Goal: Navigation & Orientation: Find specific page/section

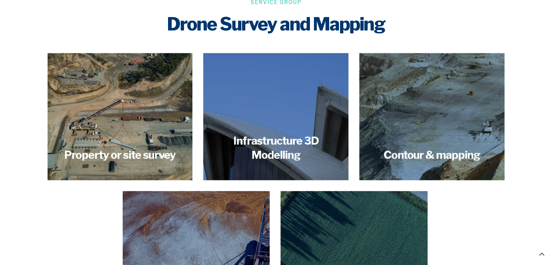
scroll to position [965, 0]
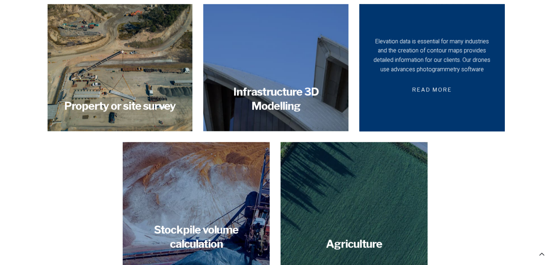
click at [457, 92] on span "Read more" at bounding box center [431, 89] width 57 height 17
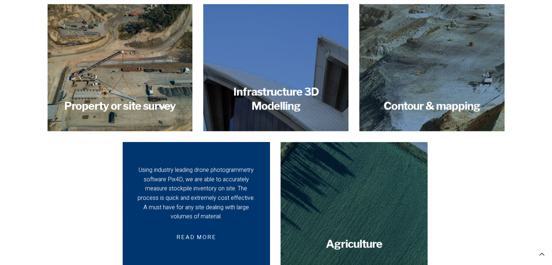
click at [227, 208] on div "Using industry leading drone photogrammetry software Pix4D, we are able to accu…" at bounding box center [195, 193] width 121 height 56
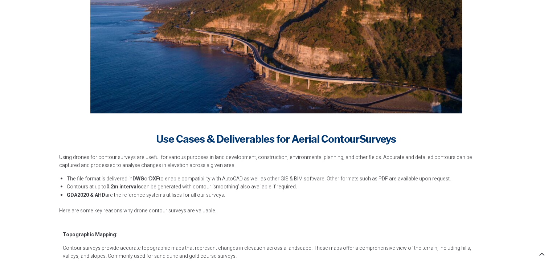
scroll to position [517, 0]
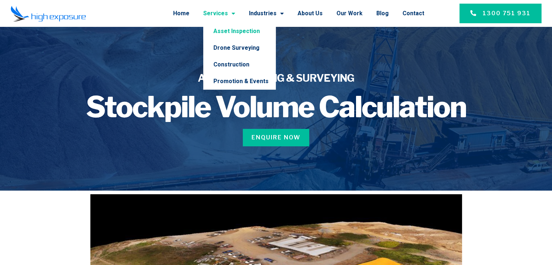
click at [234, 33] on link "Asset Inspection" at bounding box center [239, 31] width 73 height 17
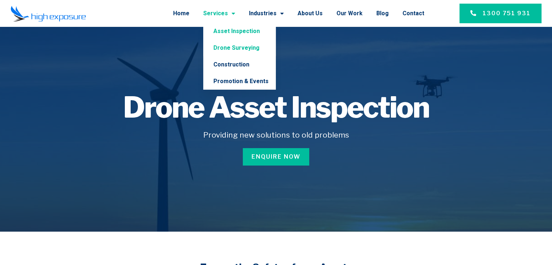
click at [236, 45] on link "Drone Surveying" at bounding box center [239, 48] width 73 height 17
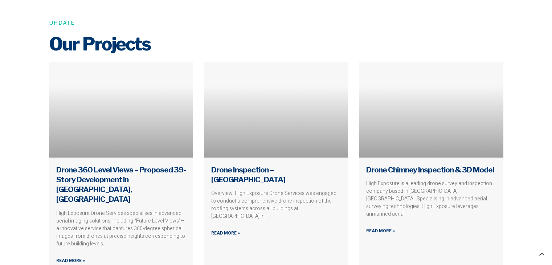
scroll to position [2964, 0]
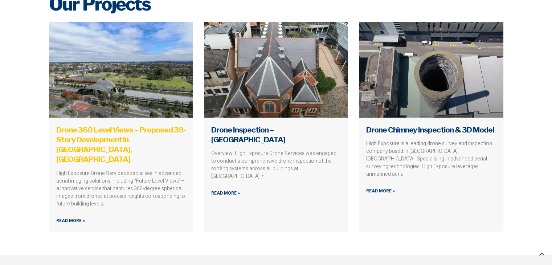
click at [141, 136] on link "Drone 360 Level Views – Proposed 39-Story Development in Bella Vista, Western S…" at bounding box center [120, 144] width 129 height 39
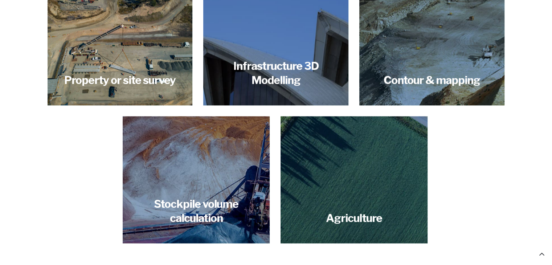
scroll to position [995, 0]
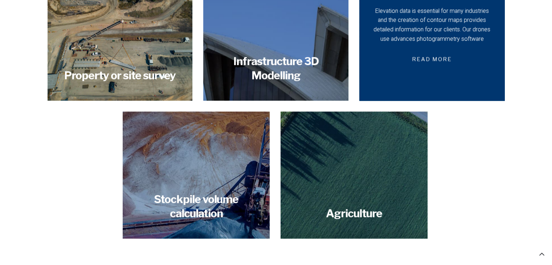
click at [459, 64] on span "Read more" at bounding box center [431, 59] width 57 height 17
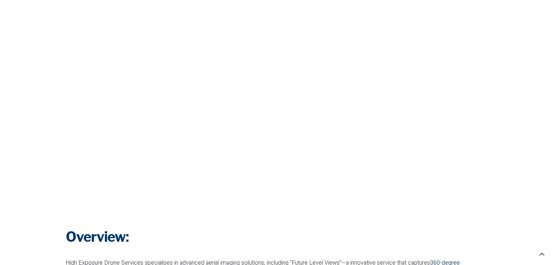
scroll to position [216, 0]
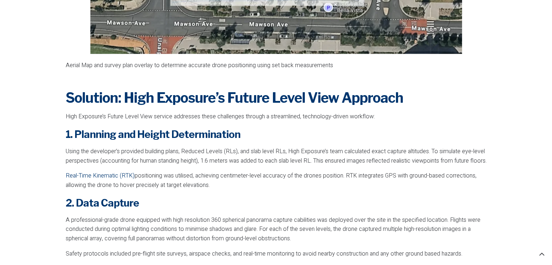
scroll to position [1111, 0]
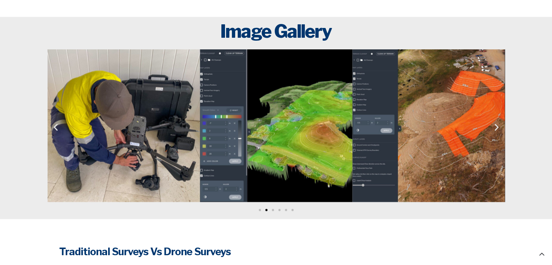
scroll to position [1239, 0]
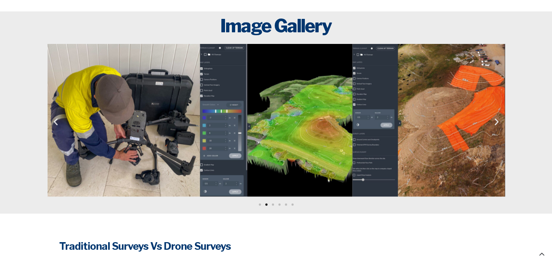
click at [113, 134] on img "2 / 6" at bounding box center [124, 120] width 152 height 152
click at [405, 140] on img "4 / 6" at bounding box center [428, 120] width 152 height 152
click at [499, 125] on icon "Next slide" at bounding box center [496, 121] width 9 height 9
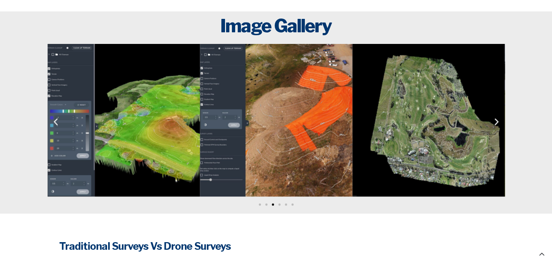
click at [499, 125] on icon "Next slide" at bounding box center [496, 121] width 9 height 9
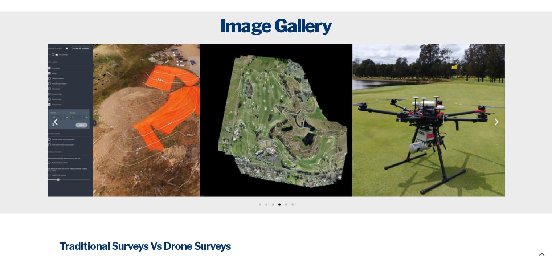
click at [499, 125] on icon "Next slide" at bounding box center [496, 121] width 9 height 9
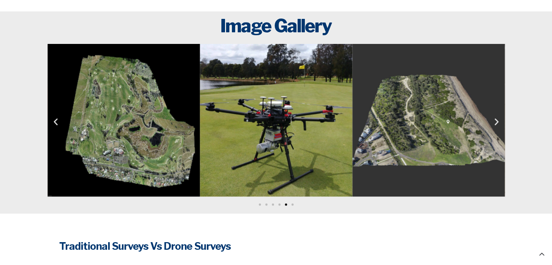
click at [499, 125] on icon "Next slide" at bounding box center [496, 121] width 9 height 9
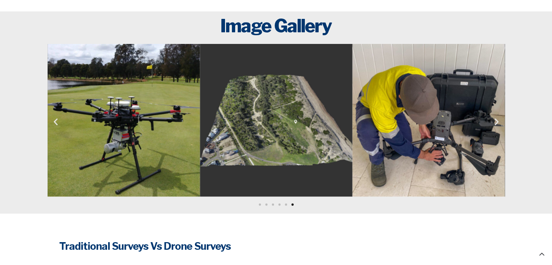
click at [499, 125] on icon "Next slide" at bounding box center [496, 121] width 9 height 9
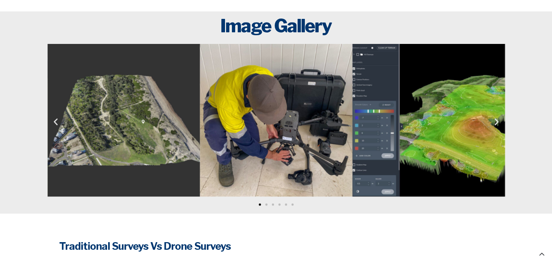
click at [499, 125] on icon "Next slide" at bounding box center [496, 121] width 9 height 9
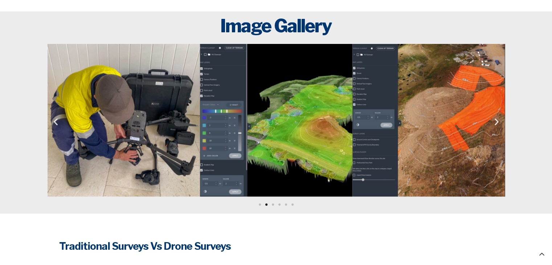
click at [499, 125] on icon "Next slide" at bounding box center [496, 121] width 9 height 9
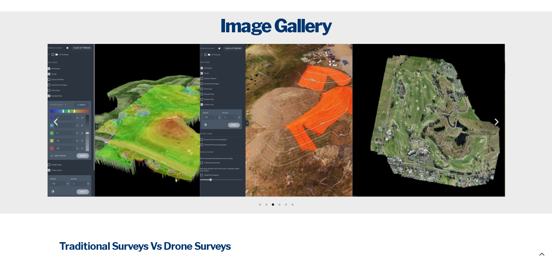
click at [499, 125] on icon "Next slide" at bounding box center [496, 121] width 9 height 9
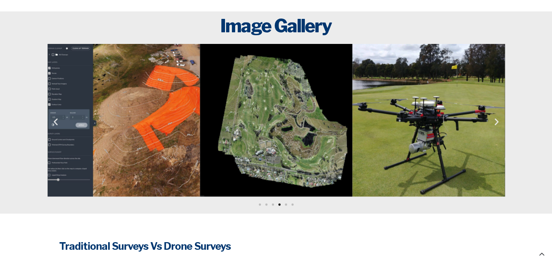
click at [499, 125] on icon "Next slide" at bounding box center [496, 121] width 9 height 9
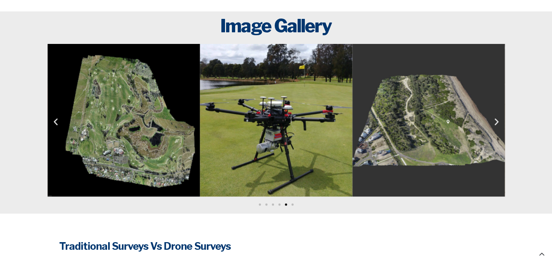
click at [499, 125] on icon "Next slide" at bounding box center [496, 121] width 9 height 9
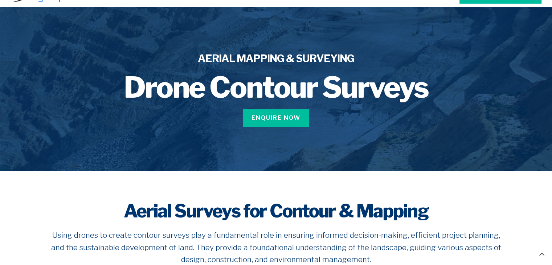
scroll to position [0, 0]
